Goal: Information Seeking & Learning: Learn about a topic

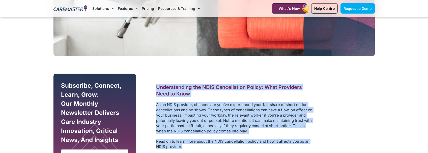
drag, startPoint x: 157, startPoint y: 86, endPoint x: 276, endPoint y: 143, distance: 132.7
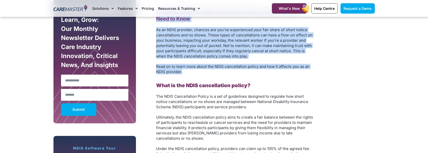
scroll to position [302, 0]
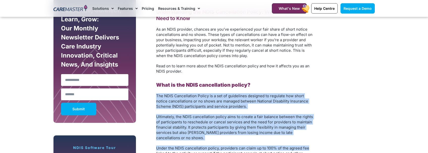
drag, startPoint x: 161, startPoint y: 97, endPoint x: 326, endPoint y: 142, distance: 171.0
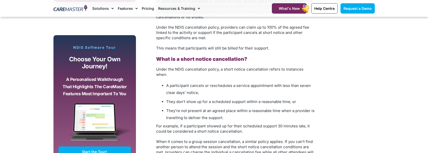
scroll to position [428, 0]
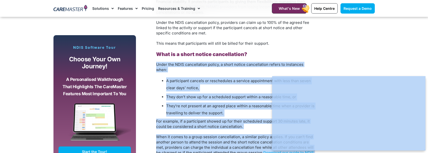
drag, startPoint x: 187, startPoint y: 67, endPoint x: 347, endPoint y: 115, distance: 167.4
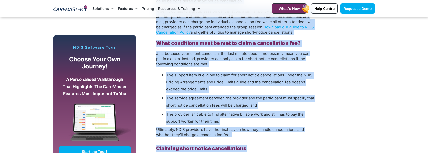
scroll to position [605, 0]
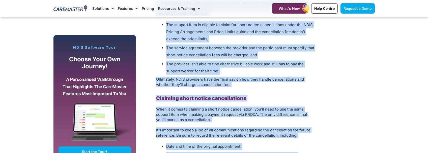
click at [172, 96] on b "Claiming short notice cancellations" at bounding box center [201, 99] width 90 height 6
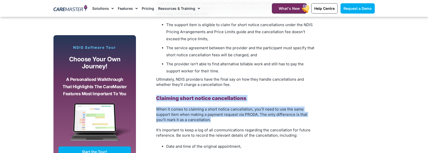
drag, startPoint x: 170, startPoint y: 94, endPoint x: 295, endPoint y: 116, distance: 127.0
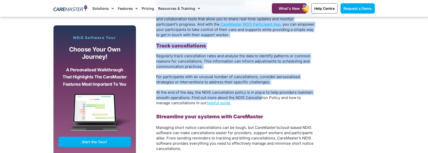
scroll to position [1110, 0]
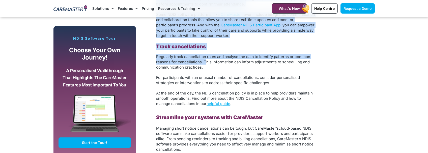
drag, startPoint x: 177, startPoint y: 79, endPoint x: 206, endPoint y: 59, distance: 35.1
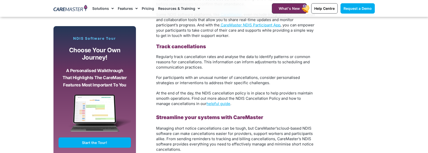
click at [225, 61] on p "Regularly track cancellation rates and analyse the data to identify patterns or…" at bounding box center [235, 62] width 159 height 16
